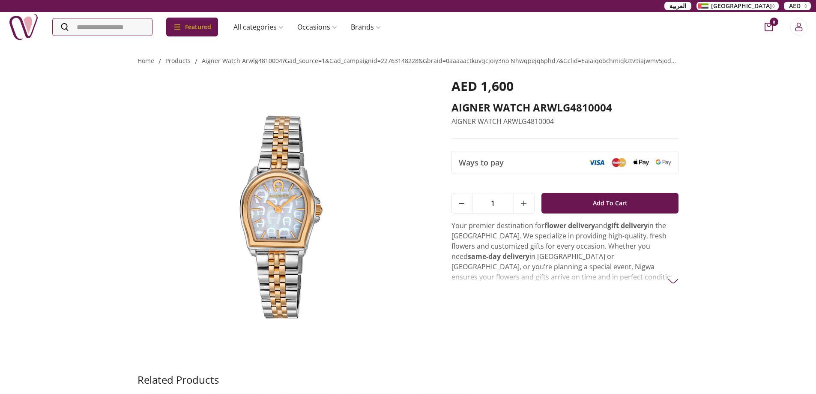
click at [299, 209] on img at bounding box center [282, 215] width 290 height 274
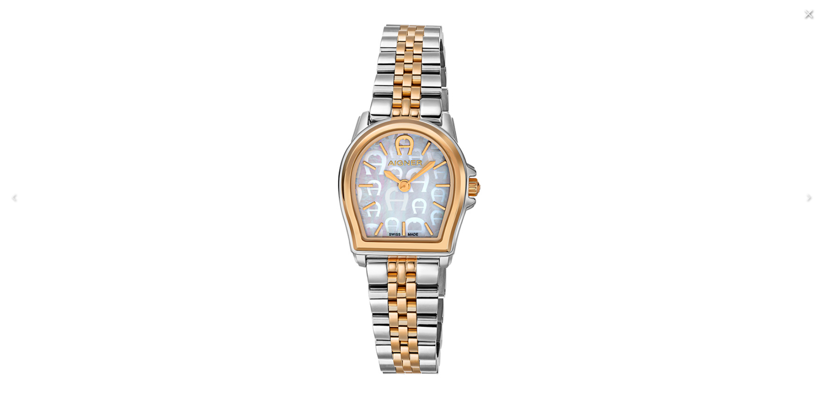
click at [770, 208] on div at bounding box center [411, 197] width 822 height 394
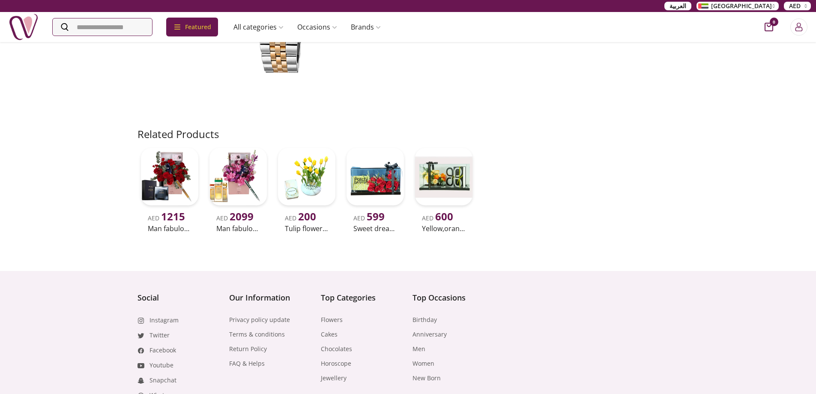
scroll to position [339, 0]
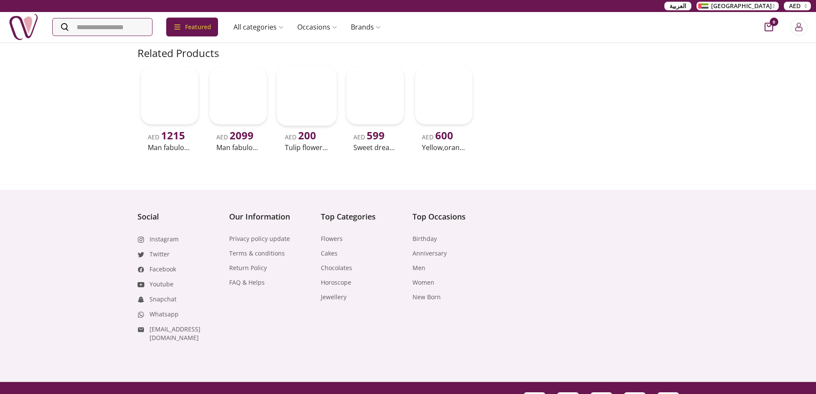
scroll to position [339, 0]
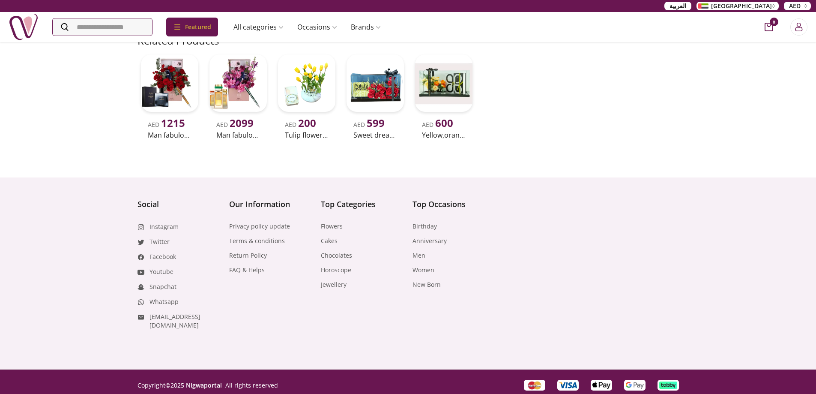
click at [331, 279] on ul "Flowers Cakes Chocolates Horoscope Jewellery" at bounding box center [362, 255] width 83 height 67
click at [331, 283] on link "Jewellery" at bounding box center [334, 284] width 26 height 9
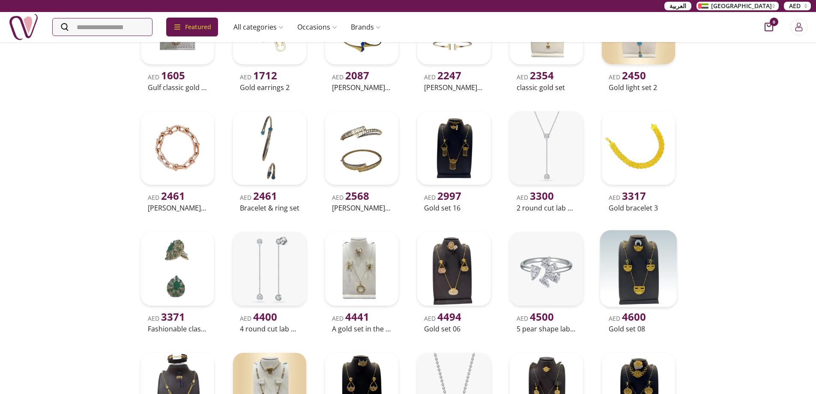
scroll to position [1073, 0]
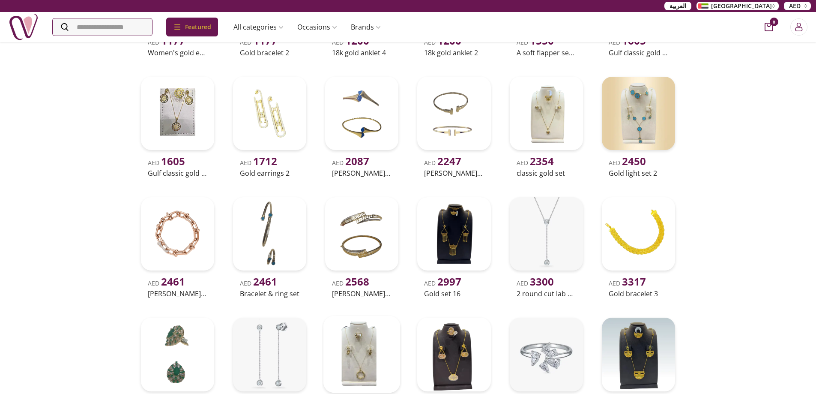
click at [348, 338] on img at bounding box center [361, 354] width 77 height 77
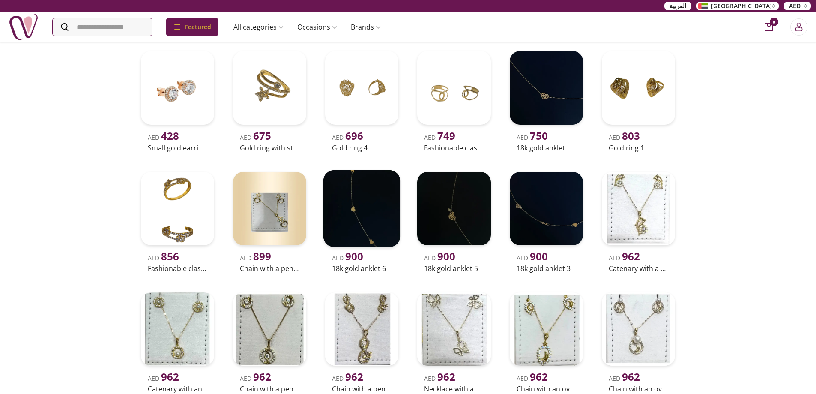
scroll to position [257, 0]
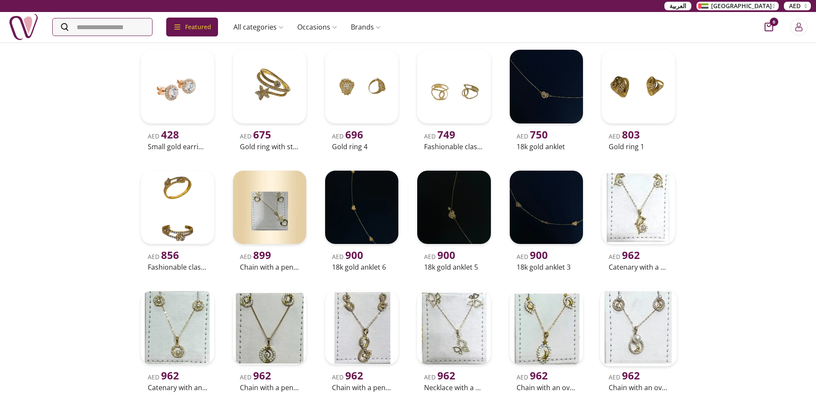
click at [642, 334] on img at bounding box center [638, 327] width 77 height 77
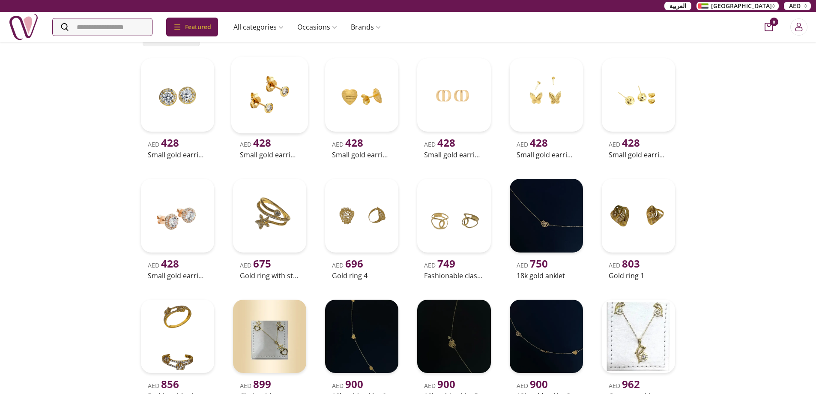
scroll to position [128, 0]
